Goal: Complete application form

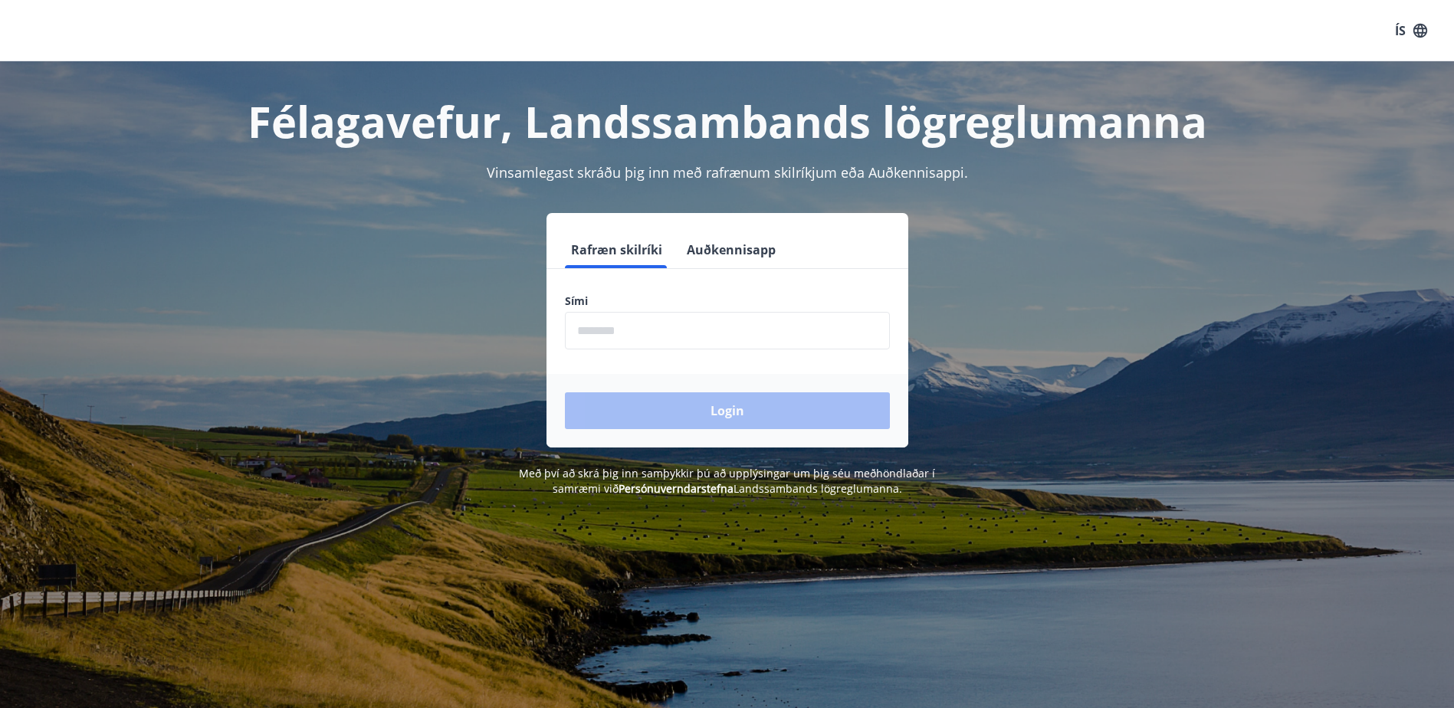
click at [619, 333] on input "phone" at bounding box center [727, 331] width 325 height 38
type input "********"
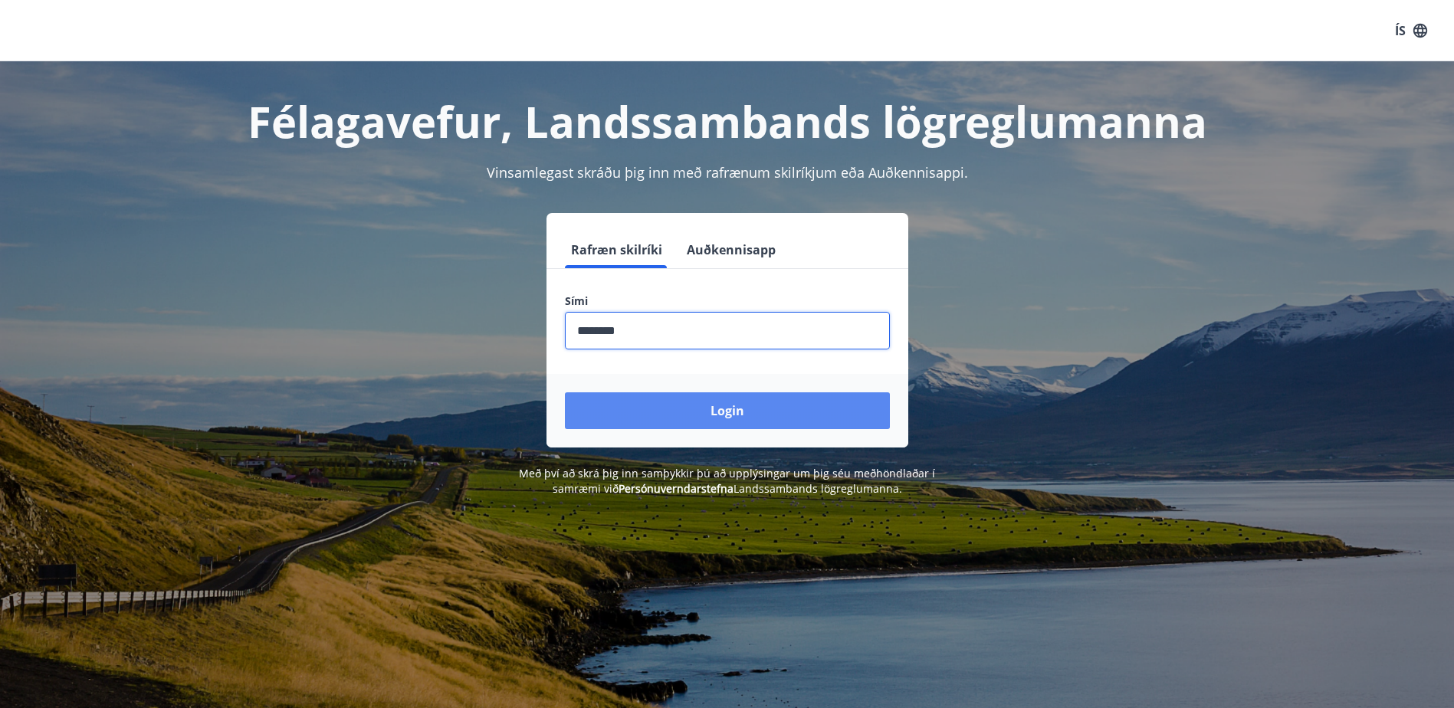
click at [725, 415] on button "Login" at bounding box center [727, 410] width 325 height 37
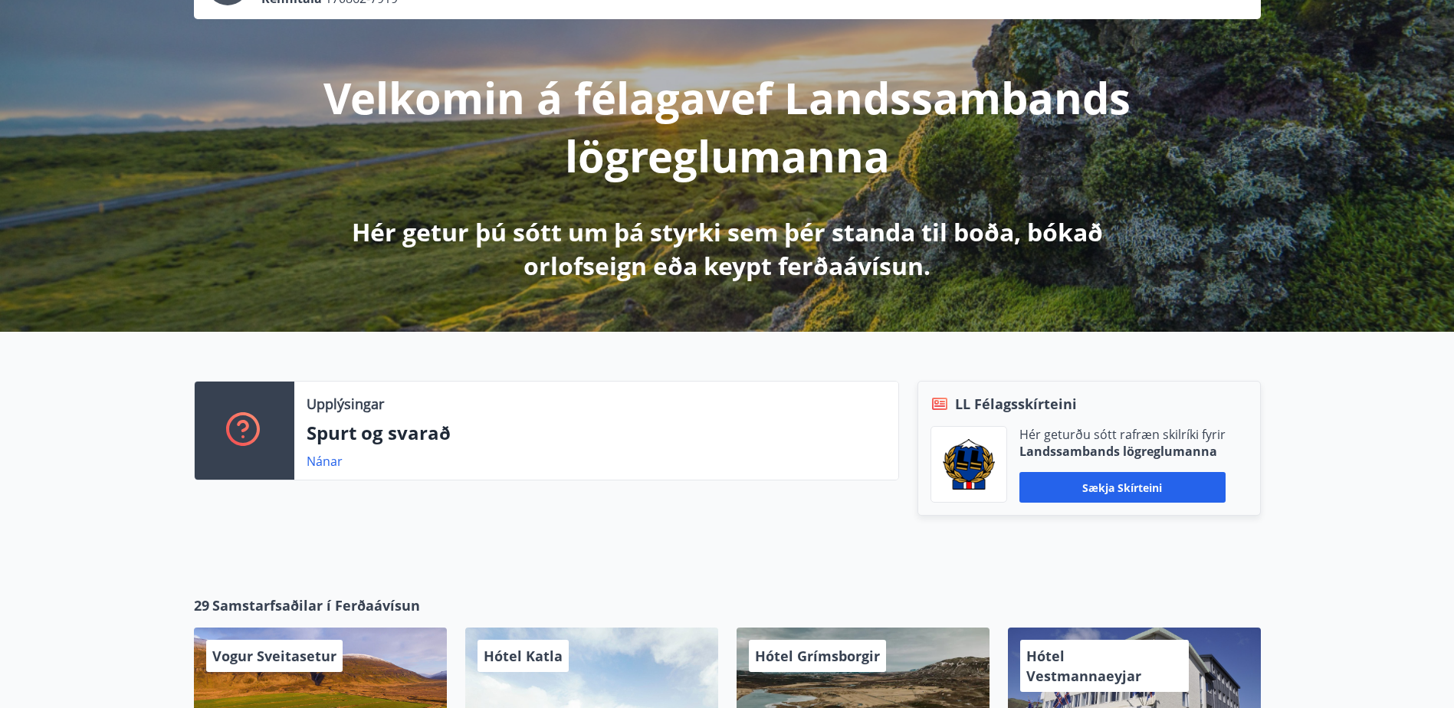
scroll to position [230, 0]
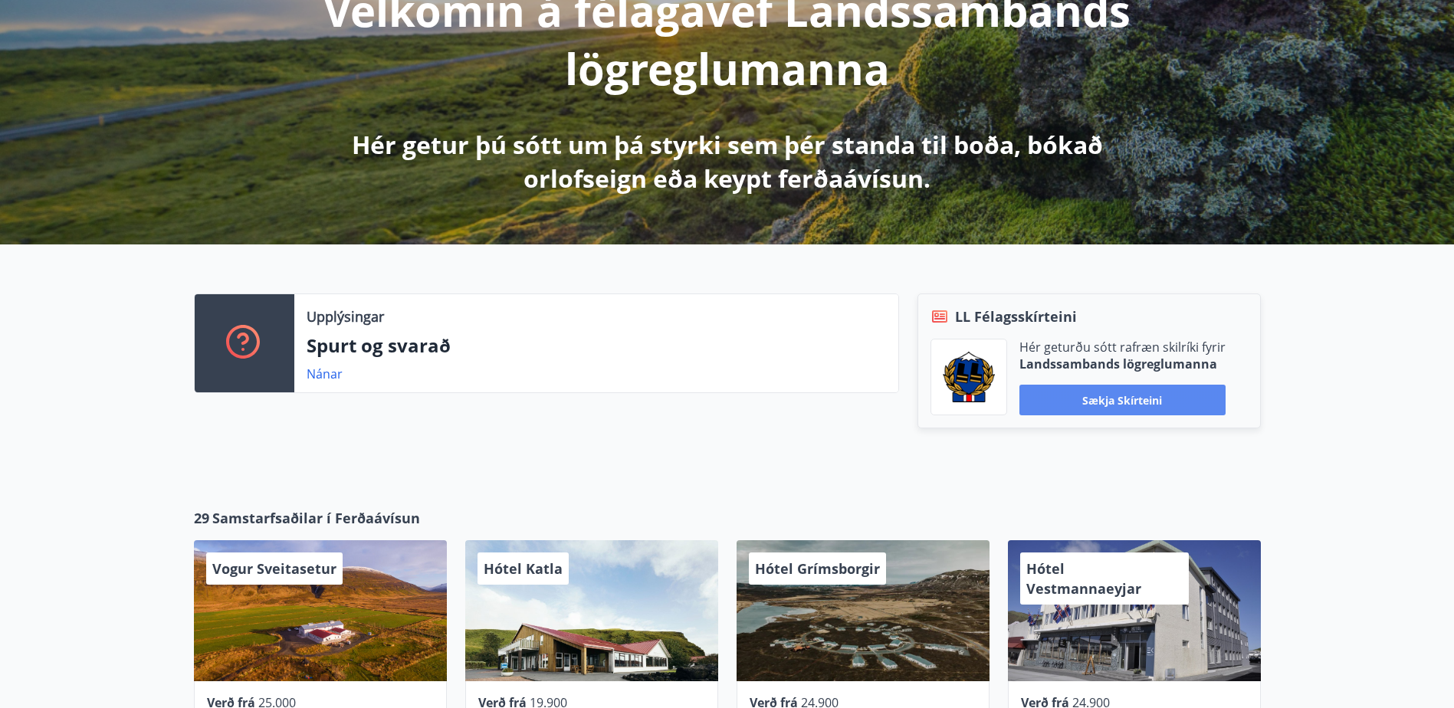
click at [1125, 399] on button "Sækja skírteini" at bounding box center [1123, 400] width 206 height 31
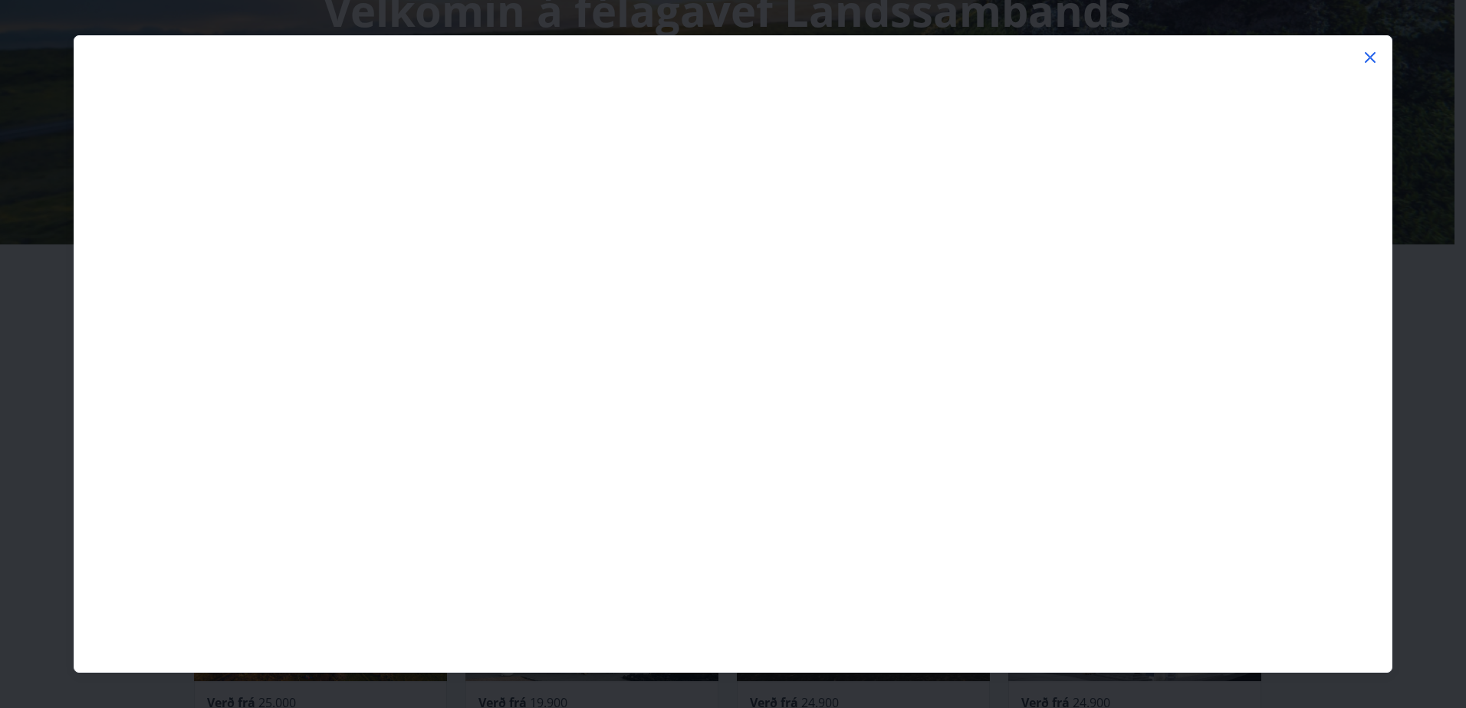
click at [1372, 53] on icon at bounding box center [1370, 57] width 18 height 18
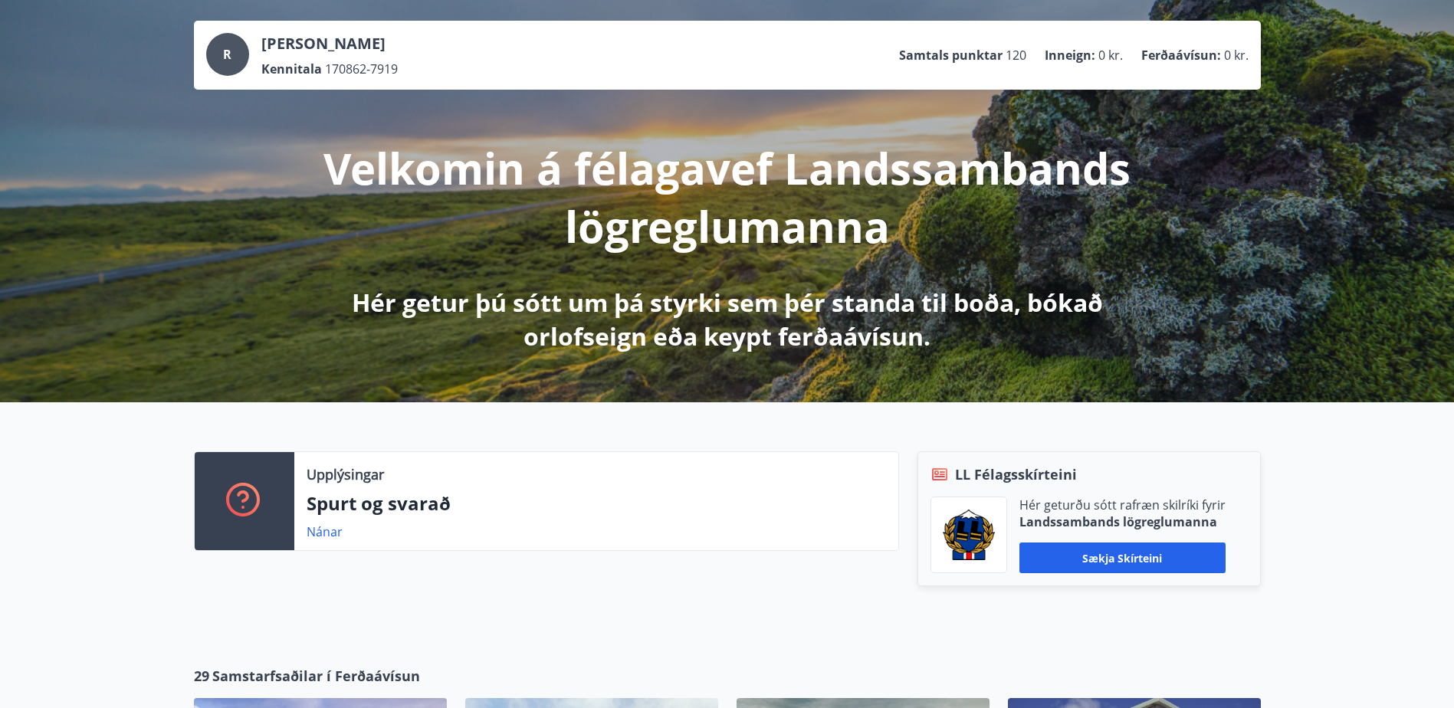
scroll to position [0, 0]
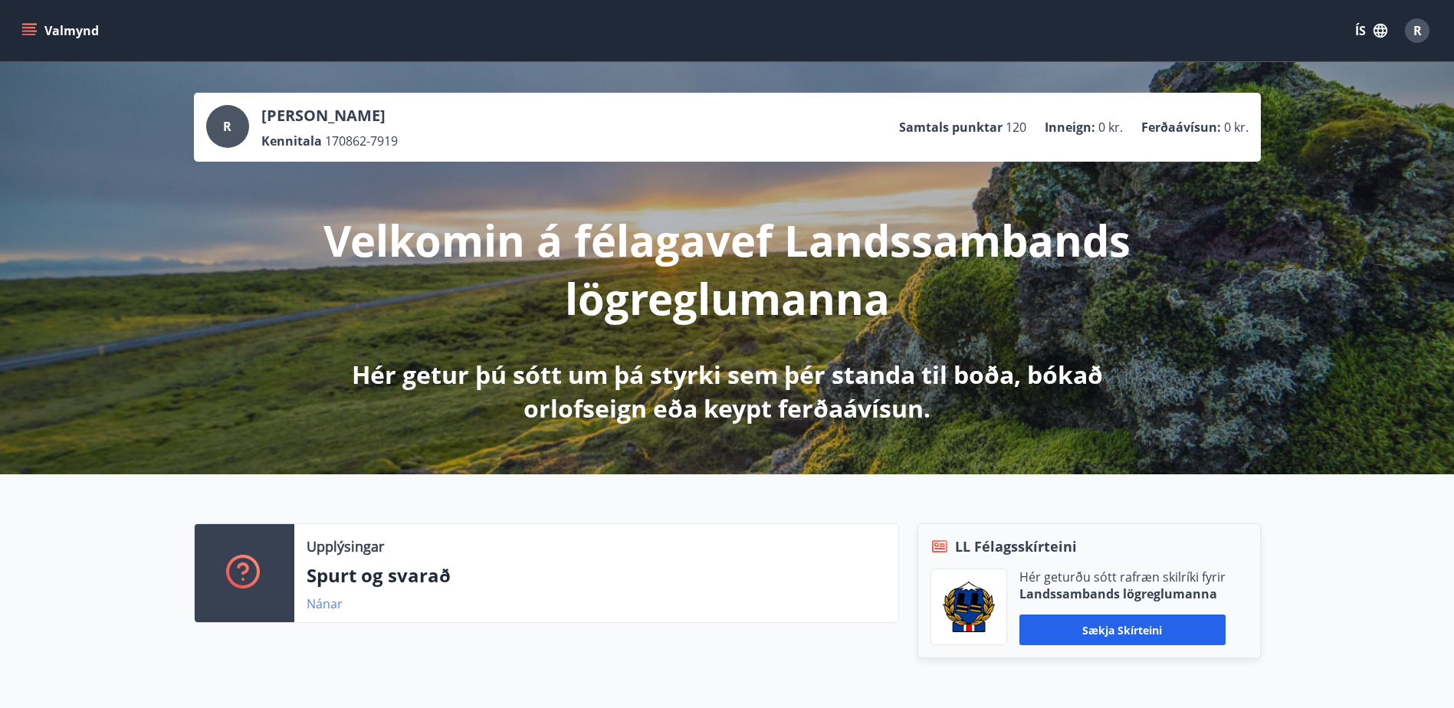
click at [323, 606] on link "Nánar" at bounding box center [325, 604] width 36 height 17
click at [31, 28] on icon "menu" at bounding box center [29, 28] width 14 height 2
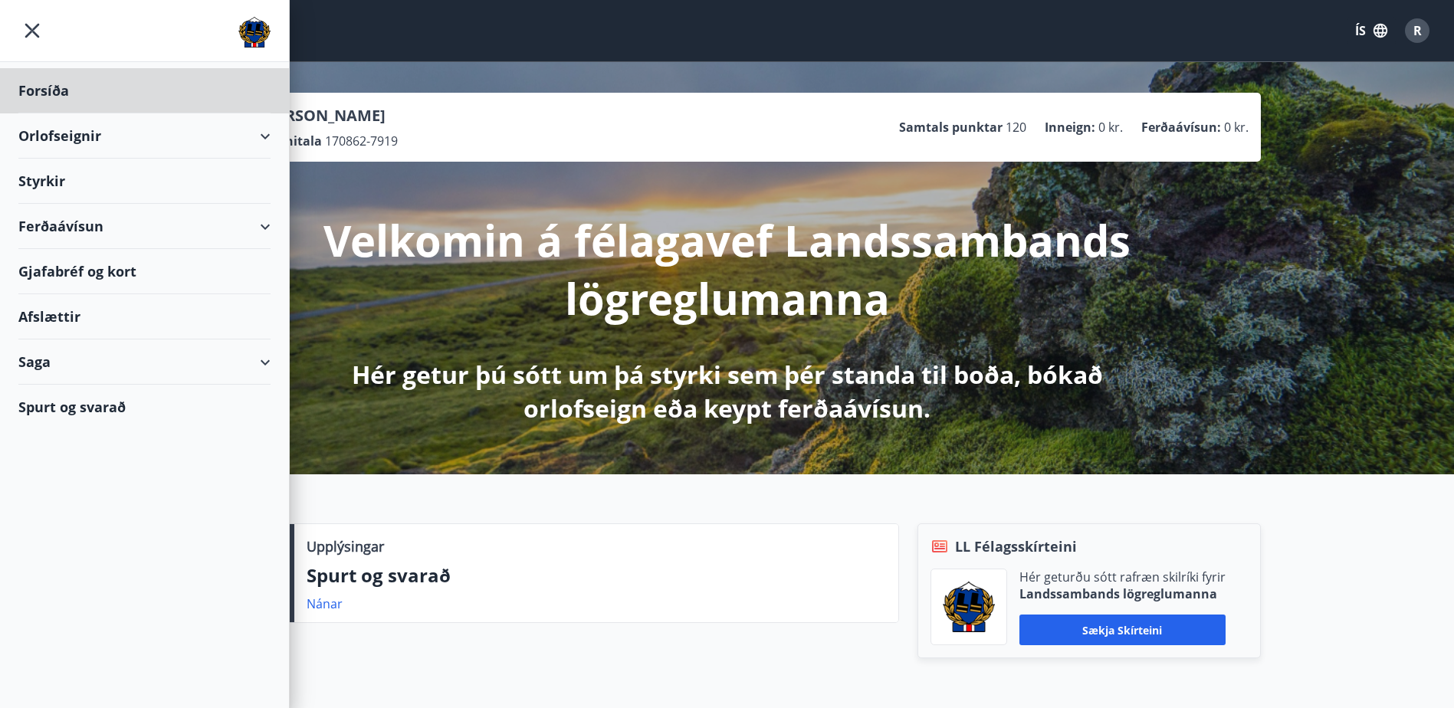
click at [38, 113] on div "Styrkir" at bounding box center [144, 90] width 252 height 45
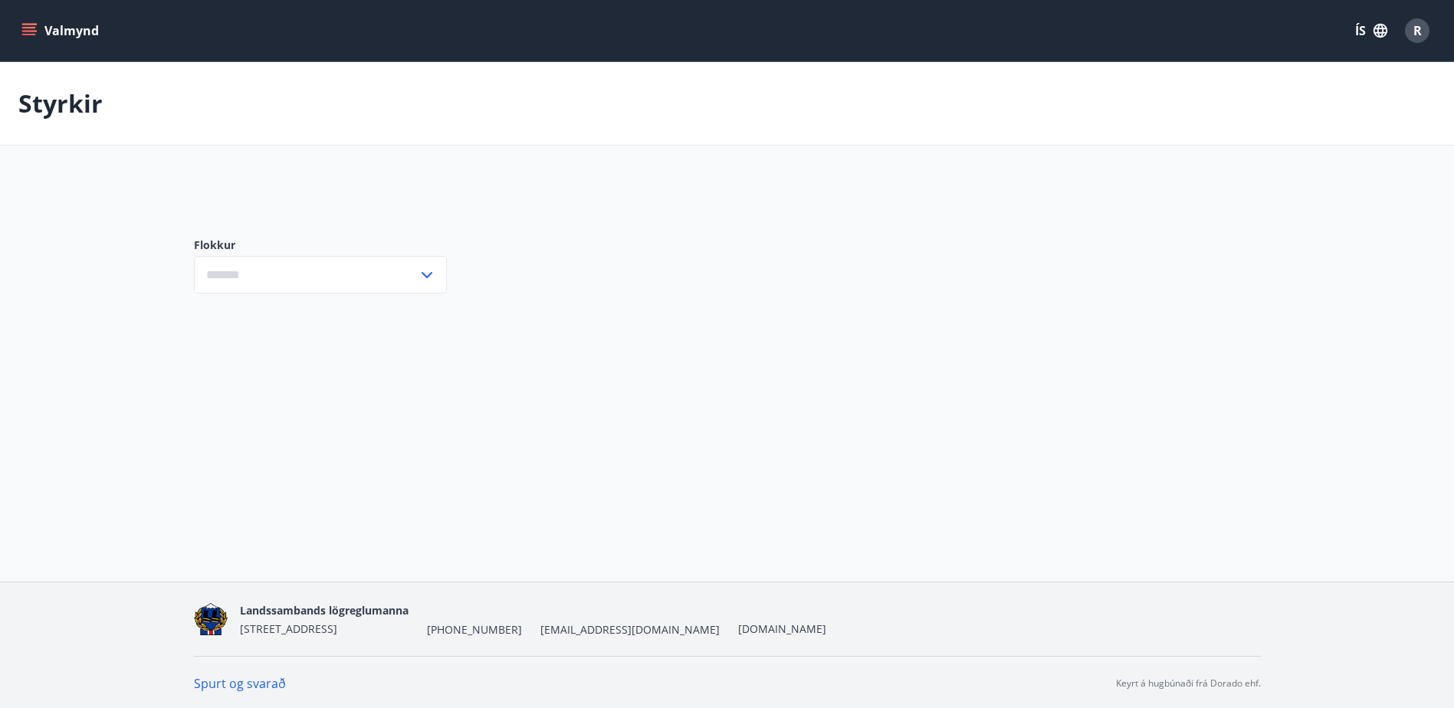
type input "***"
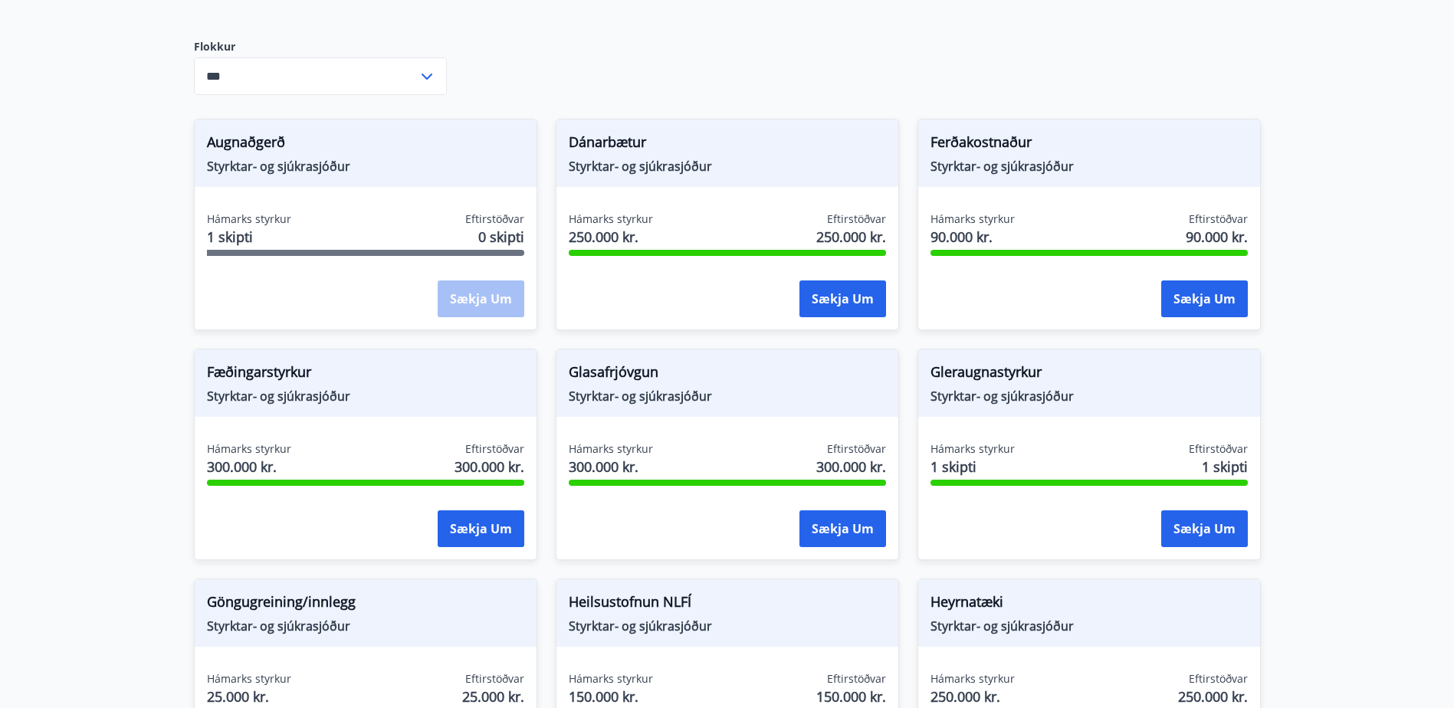
scroll to position [230, 0]
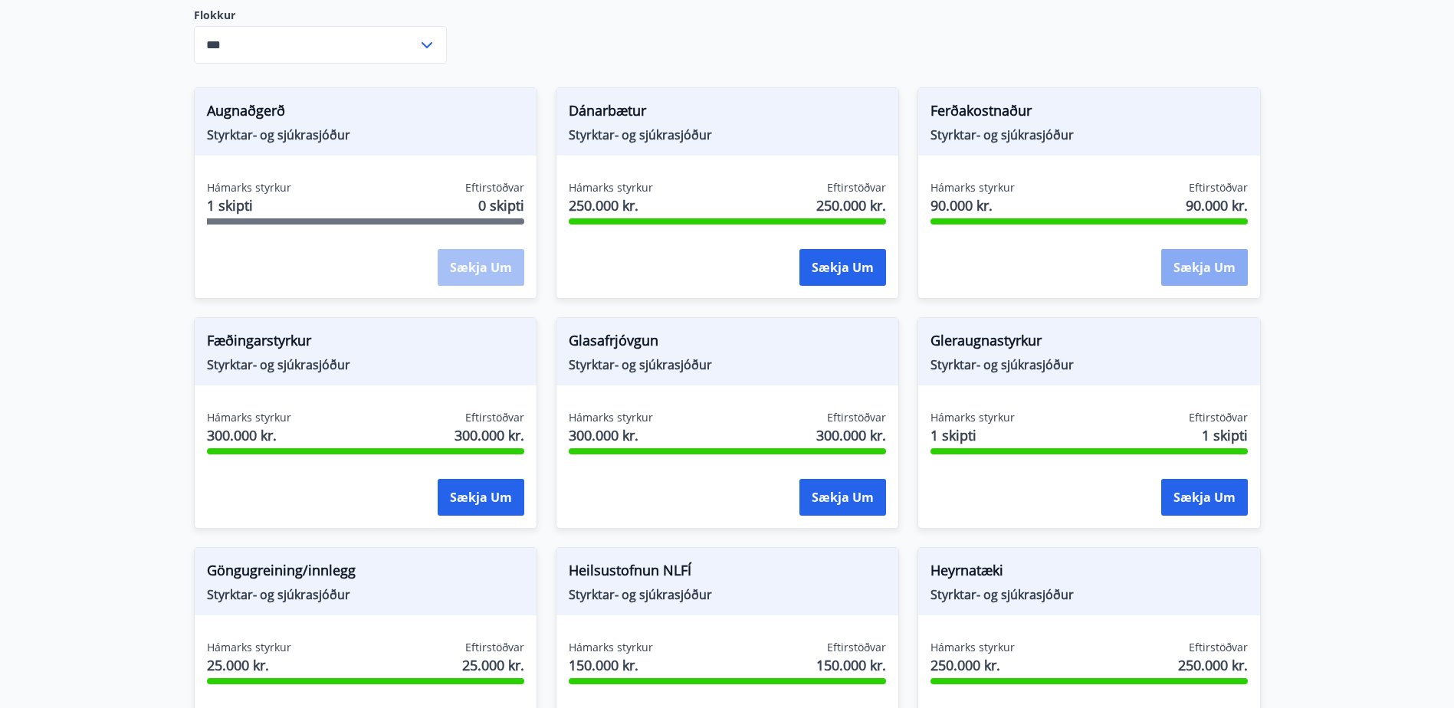
click at [1191, 267] on button "Sækja um" at bounding box center [1204, 267] width 87 height 37
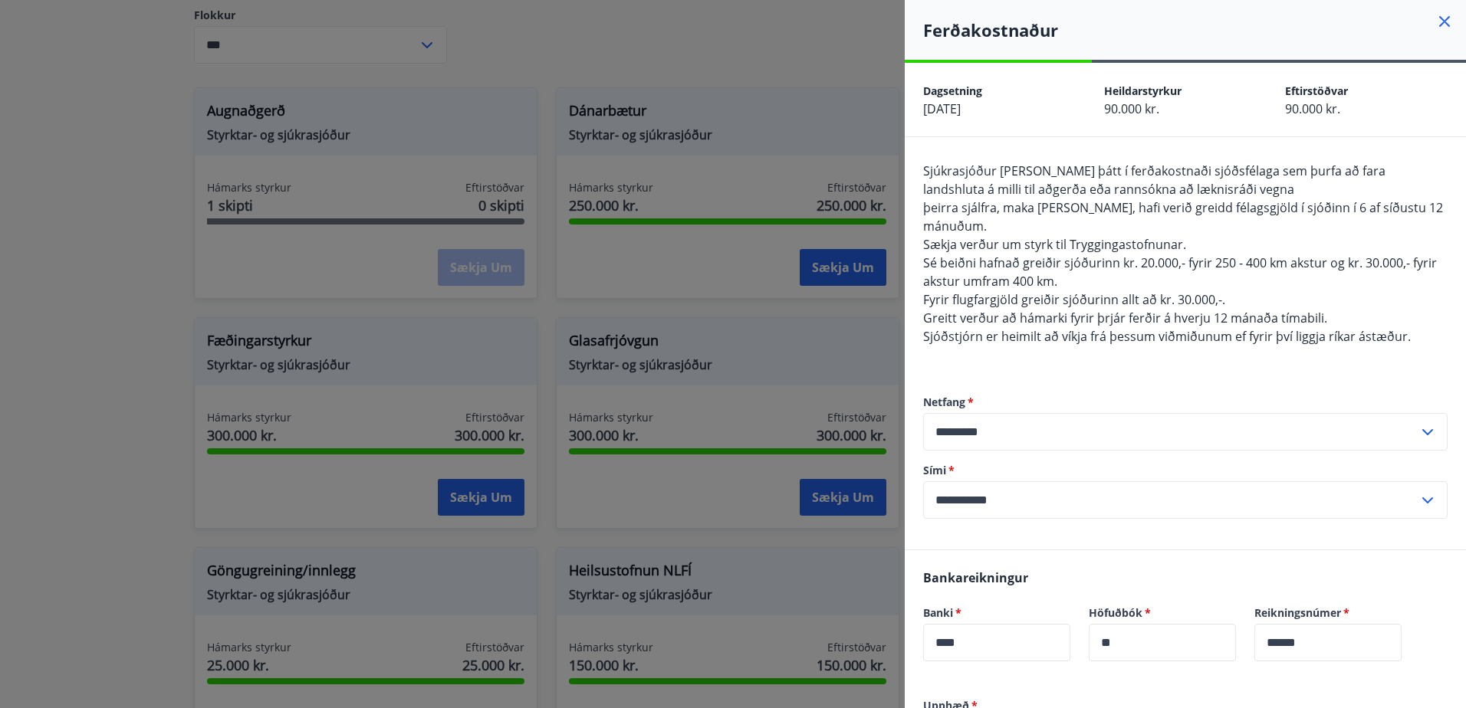
click at [1439, 24] on icon at bounding box center [1444, 21] width 11 height 11
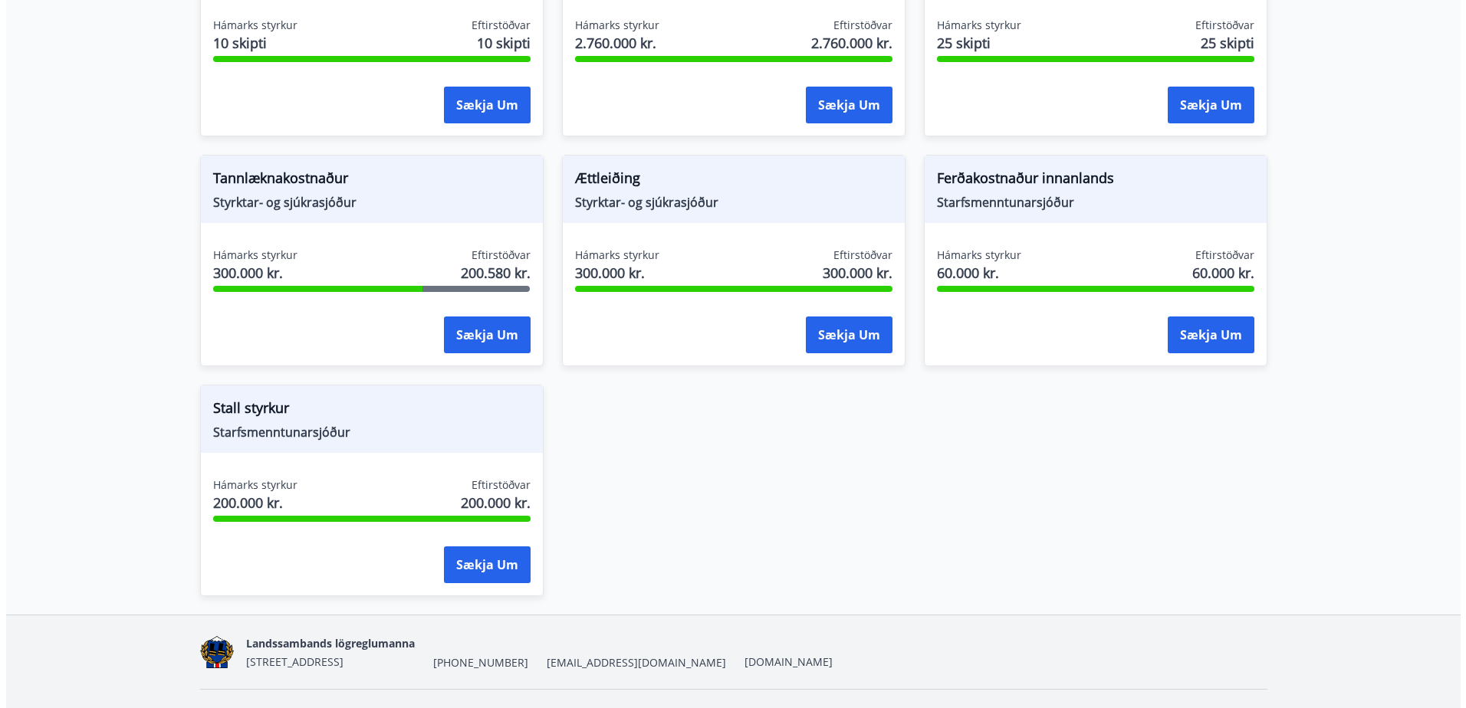
scroll to position [1348, 0]
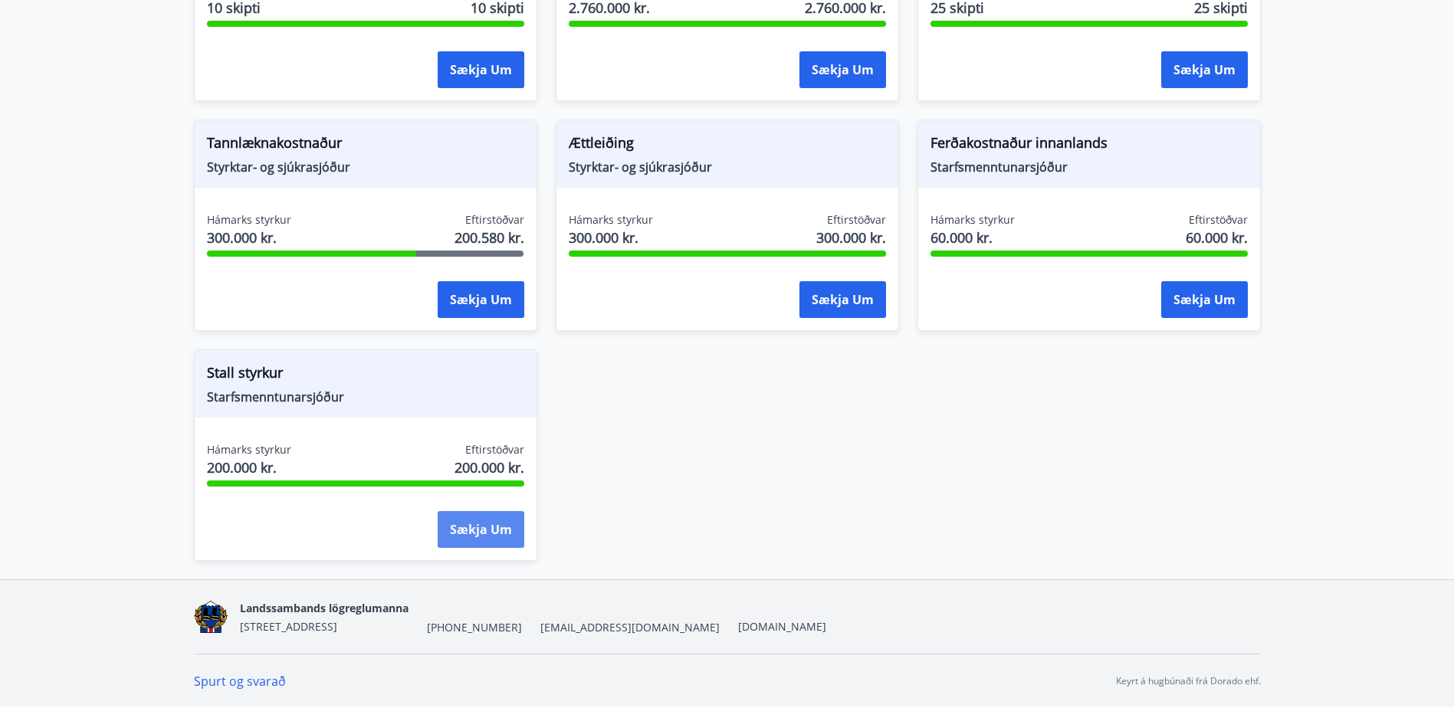
click at [474, 527] on button "Sækja um" at bounding box center [481, 529] width 87 height 37
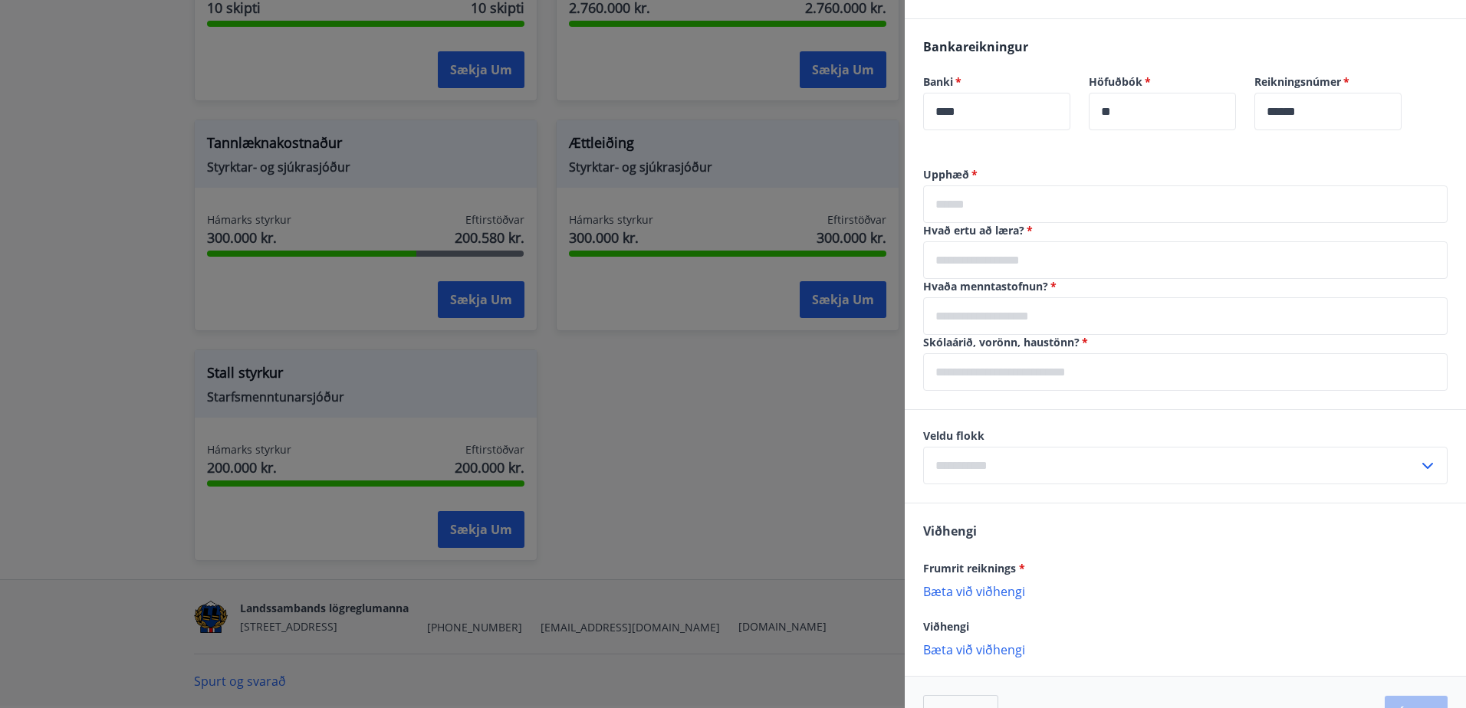
scroll to position [630, 0]
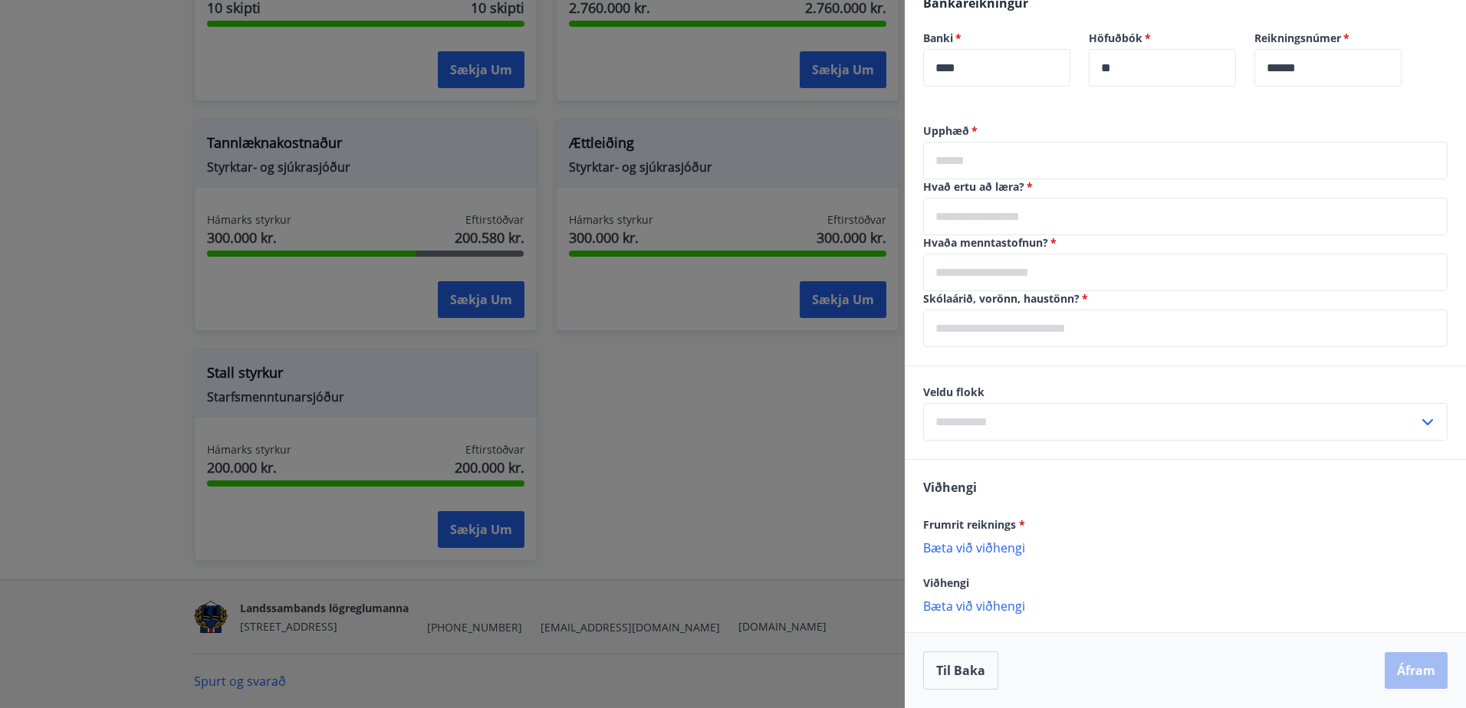
click at [1418, 425] on icon at bounding box center [1427, 422] width 18 height 18
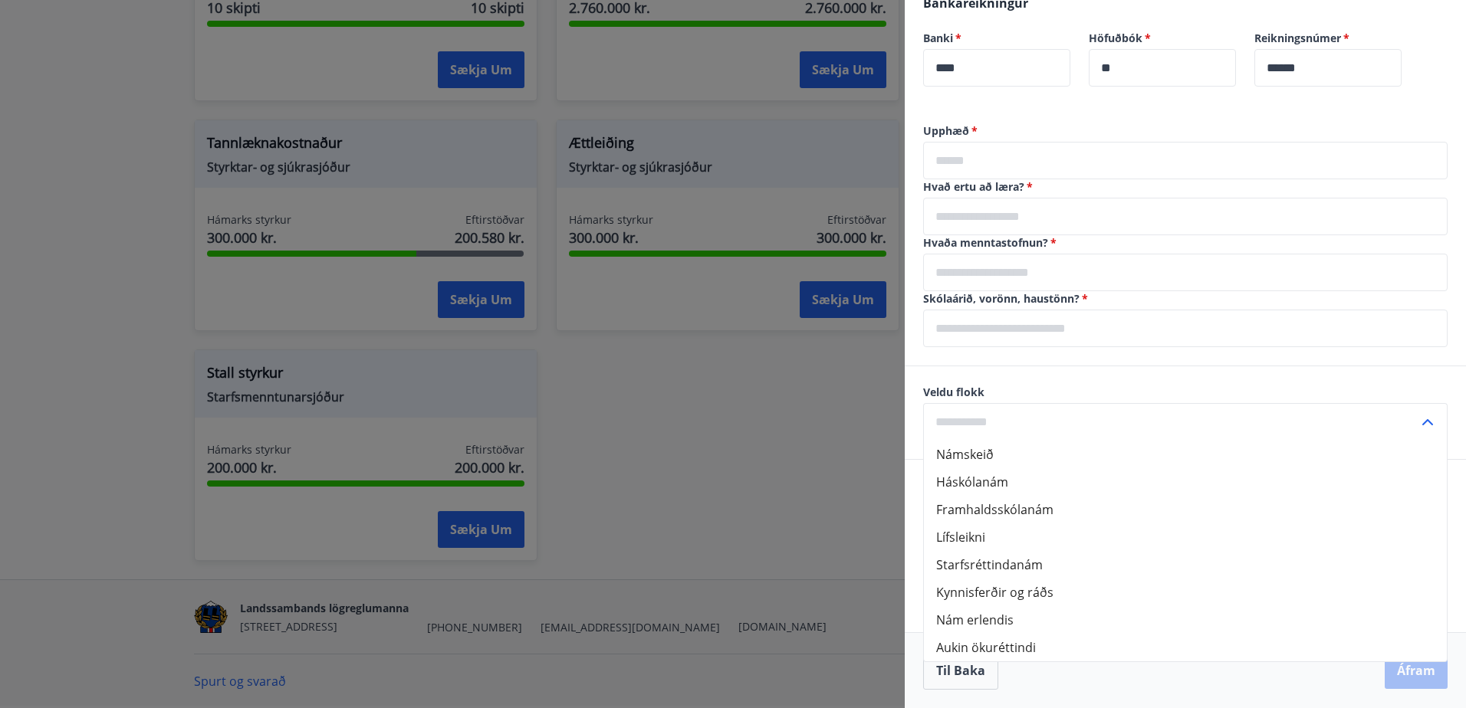
click at [963, 591] on li "Kynnisferðir og ráðs" at bounding box center [1185, 593] width 523 height 28
type input "**********"
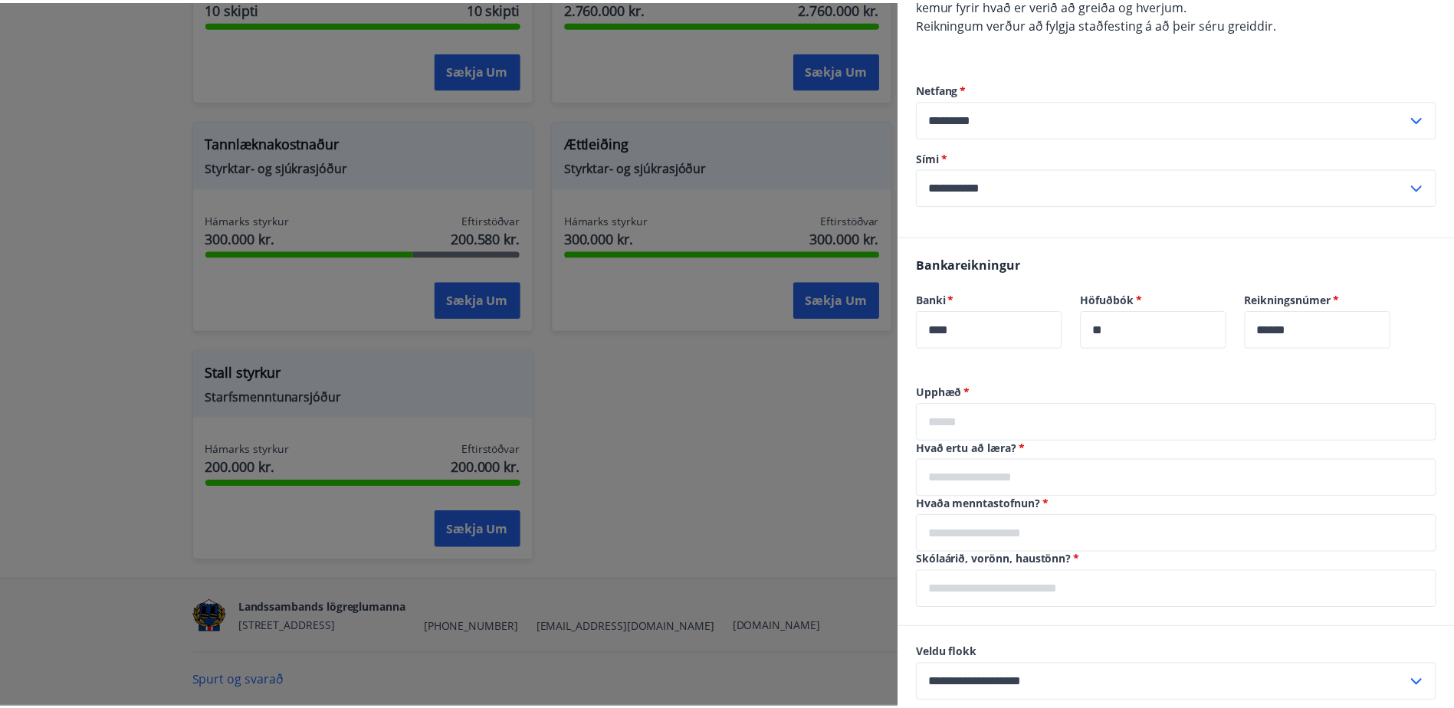
scroll to position [645, 0]
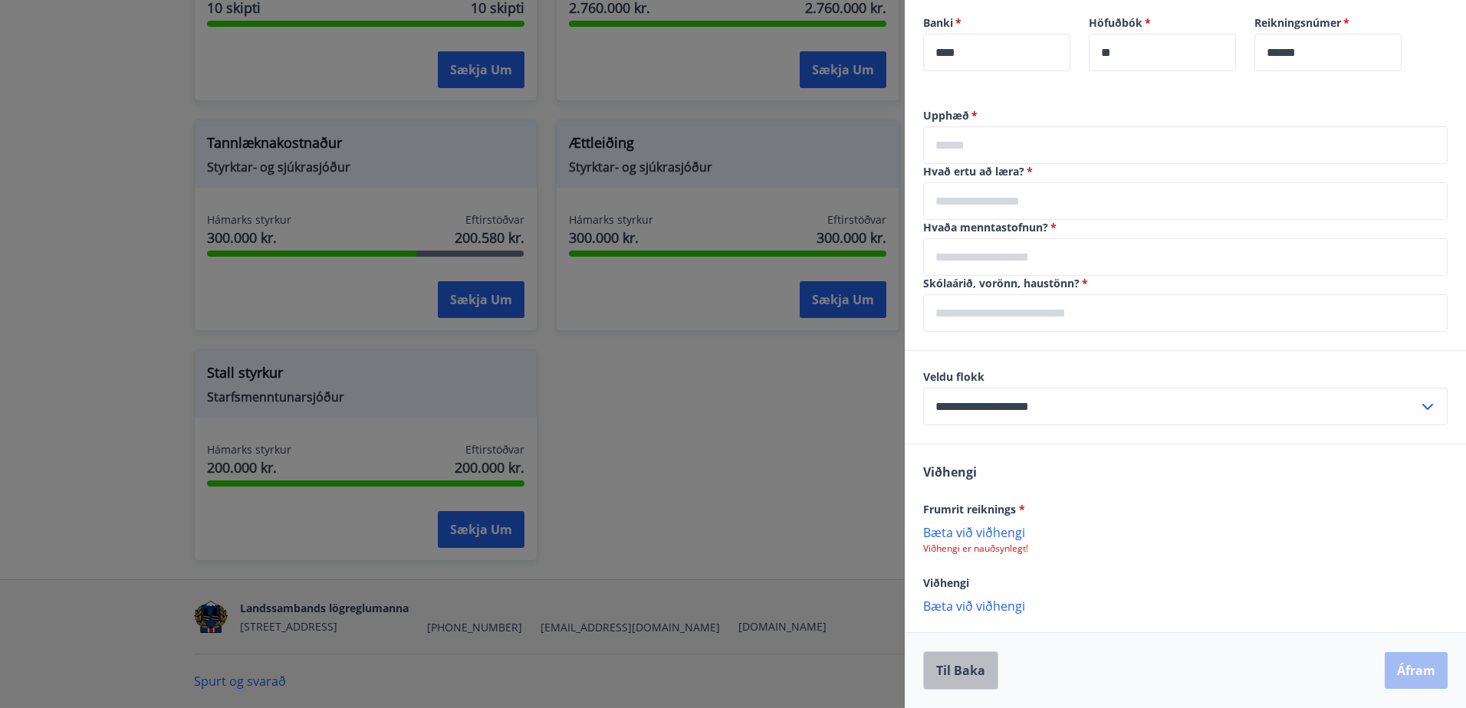
click at [957, 671] on button "Til baka" at bounding box center [960, 671] width 75 height 38
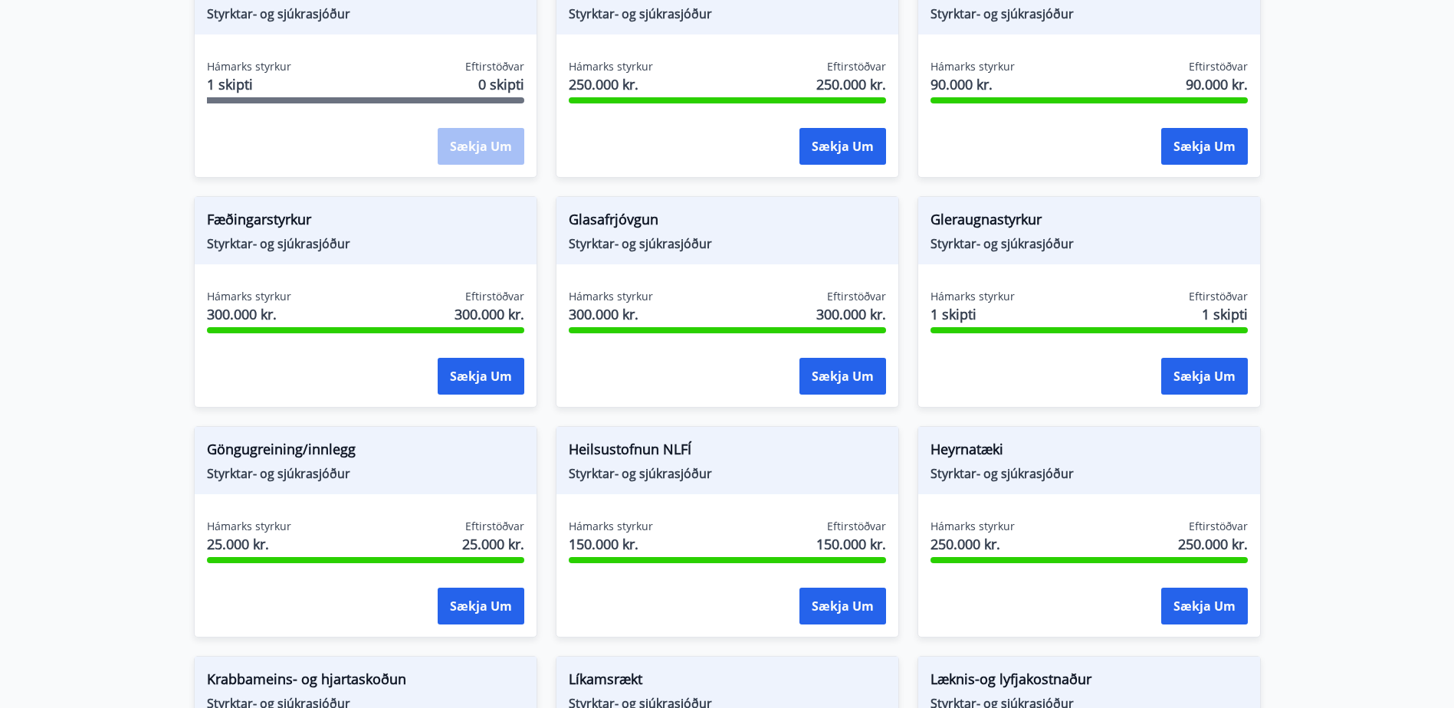
scroll to position [0, 0]
